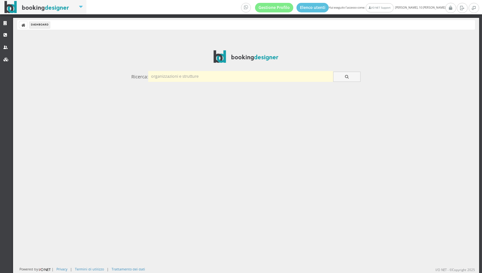
click at [170, 76] on input "text" at bounding box center [240, 76] width 185 height 11
type input "barco"
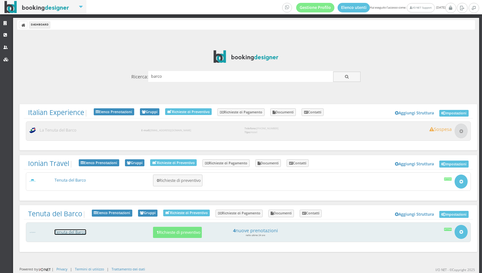
click at [72, 229] on link "Tenuta del Barco" at bounding box center [71, 231] width 32 height 5
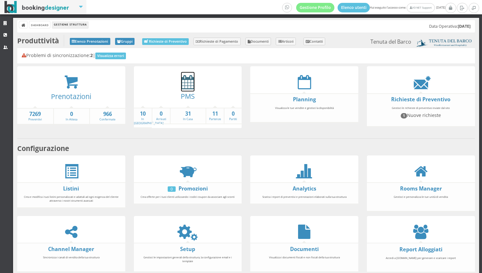
click at [192, 84] on icon at bounding box center [187, 82] width 13 height 14
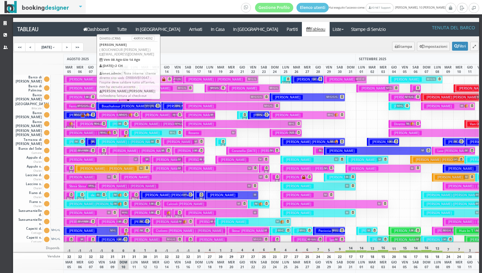
click at [130, 105] on h3 "Bouchakour Lucie | Lucie Bouchakour" at bounding box center [138, 106] width 79 height 5
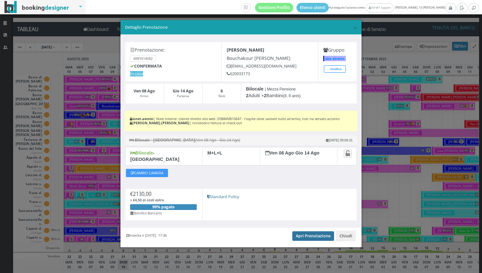
click at [308, 231] on link "Apri Prenotazione" at bounding box center [313, 236] width 42 height 10
click at [353, 30] on span "×" at bounding box center [355, 27] width 4 height 11
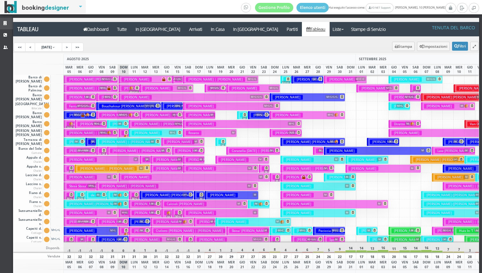
click at [7, 23] on icon at bounding box center [6, 23] width 5 height 4
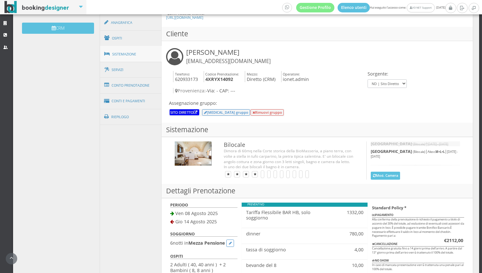
scroll to position [218, 0]
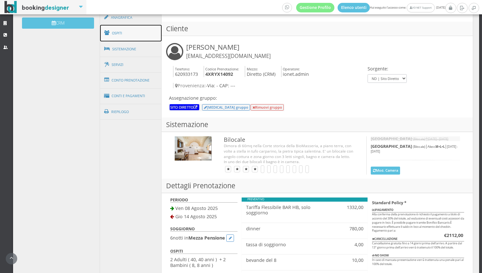
click at [135, 36] on link "Ospiti" at bounding box center [131, 33] width 62 height 17
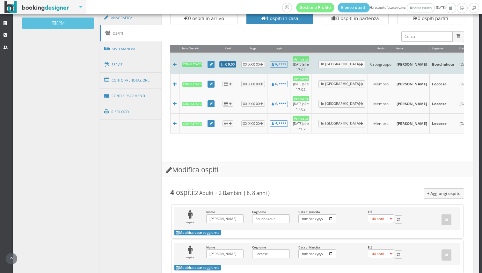
click at [229, 63] on b "€ 0,00" at bounding box center [227, 64] width 13 height 5
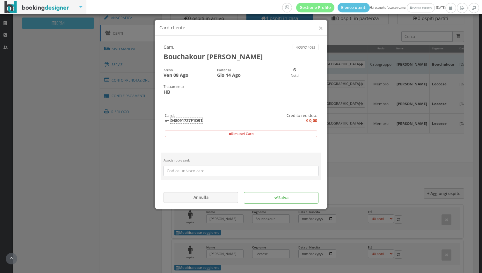
click at [193, 121] on b "048091727F1D91" at bounding box center [186, 121] width 33 height 6
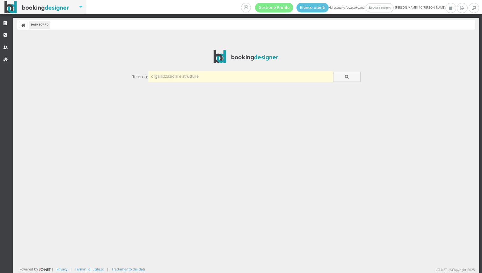
click at [183, 77] on input "text" at bounding box center [240, 76] width 185 height 11
type input "royal"
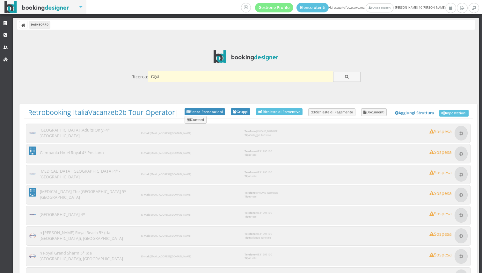
click at [186, 78] on input "royal" at bounding box center [240, 76] width 185 height 11
type input "royal"
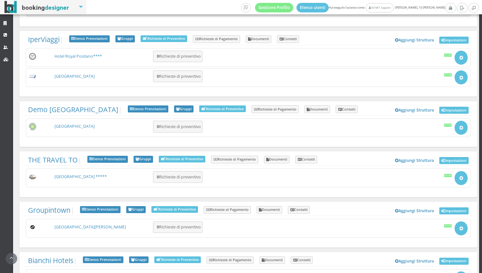
scroll to position [759, 0]
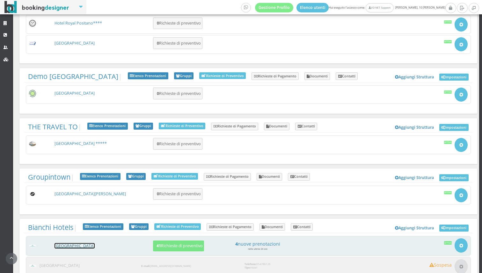
click at [79, 243] on link "[GEOGRAPHIC_DATA]" at bounding box center [75, 245] width 40 height 5
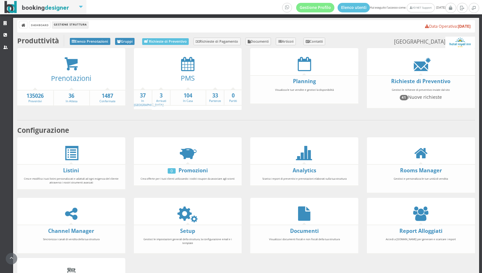
scroll to position [64, 0]
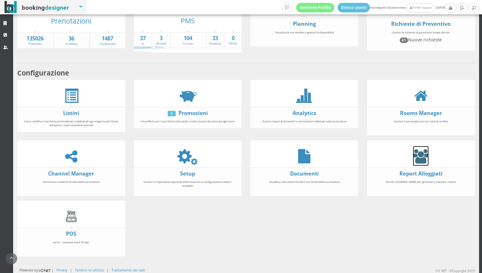
click at [425, 157] on icon at bounding box center [420, 156] width 15 height 14
